Goal: Information Seeking & Learning: Stay updated

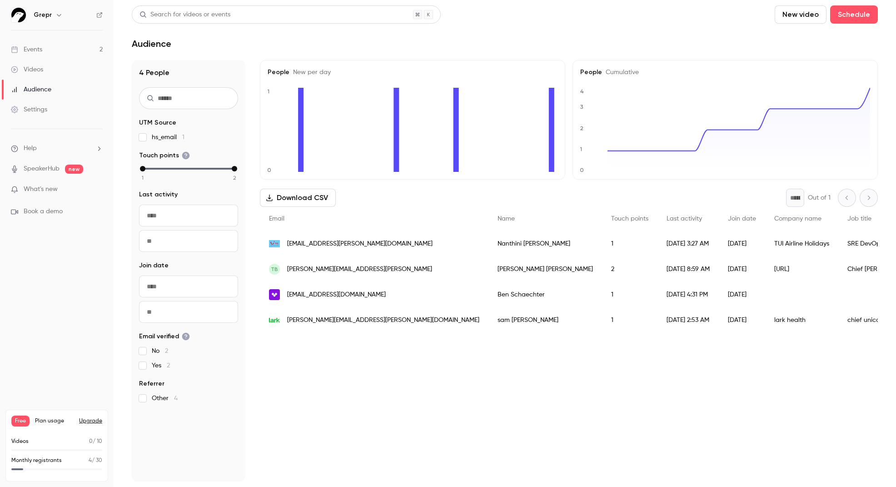
click at [45, 47] on link "Events 2" at bounding box center [57, 50] width 114 height 20
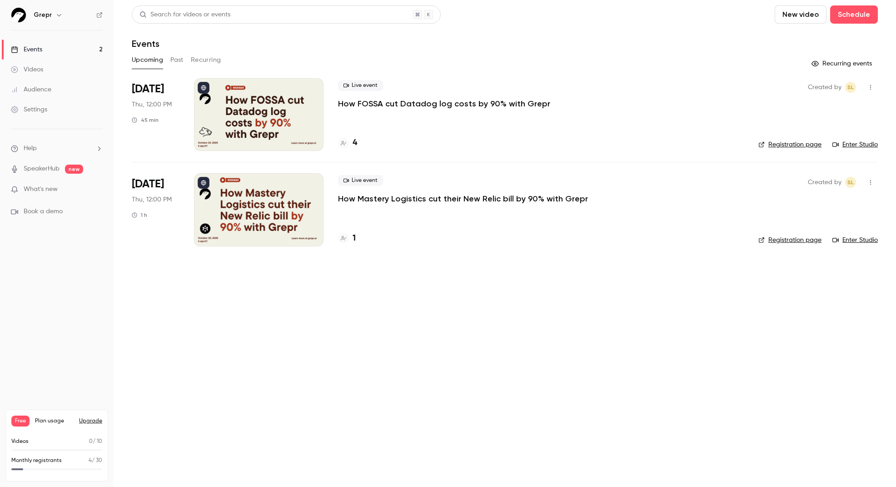
click at [152, 186] on span "[DATE]" at bounding box center [148, 184] width 32 height 15
click at [71, 41] on link "Events 2" at bounding box center [57, 50] width 114 height 20
click at [80, 53] on link "Events 2" at bounding box center [57, 50] width 114 height 20
